Goal: Task Accomplishment & Management: Manage account settings

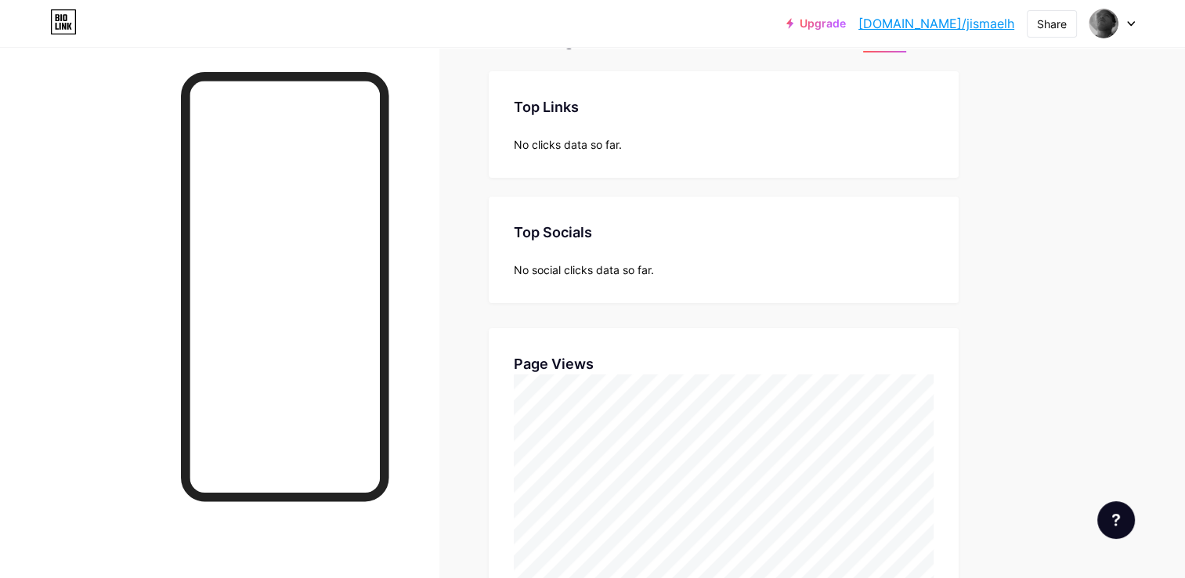
scroll to position [578, 1185]
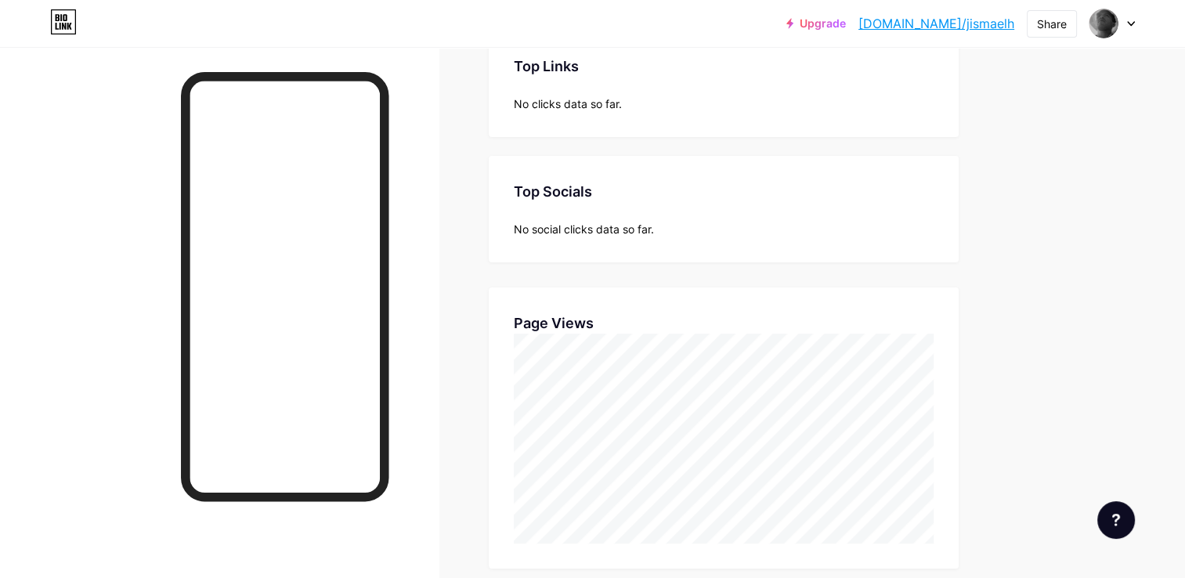
scroll to position [578, 1185]
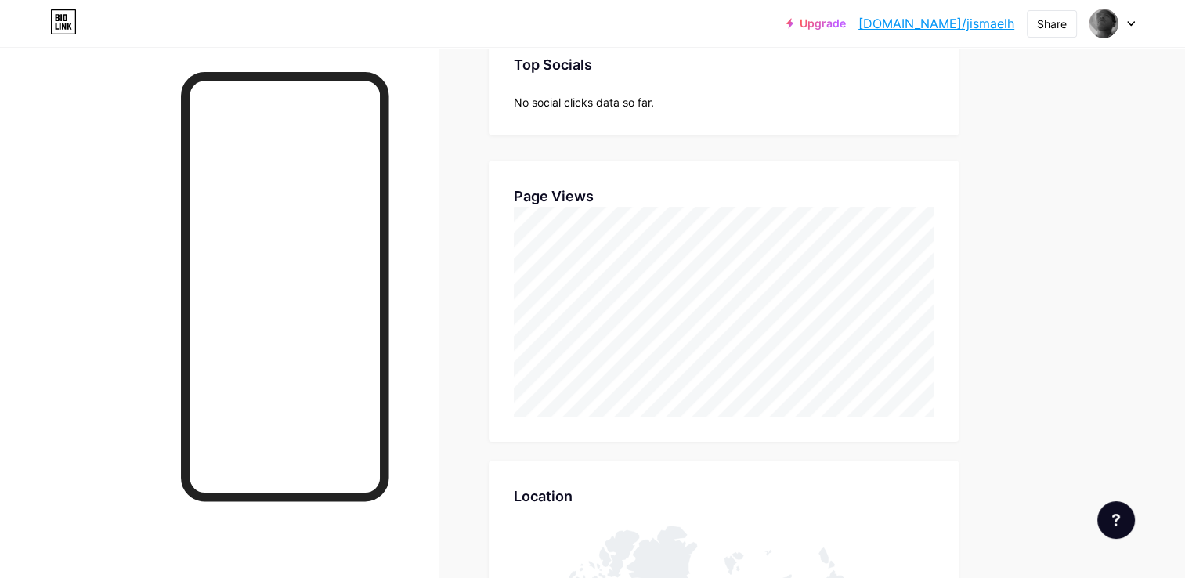
scroll to position [118, 0]
